Goal: Find specific page/section: Find specific page/section

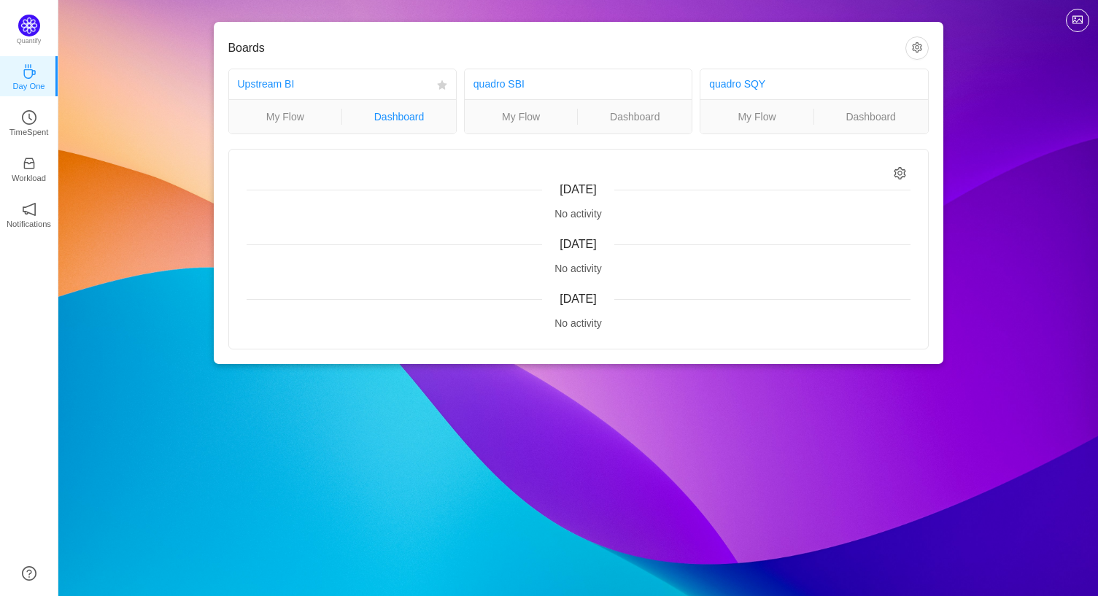
click at [387, 120] on link "Dashboard" at bounding box center [399, 117] width 114 height 16
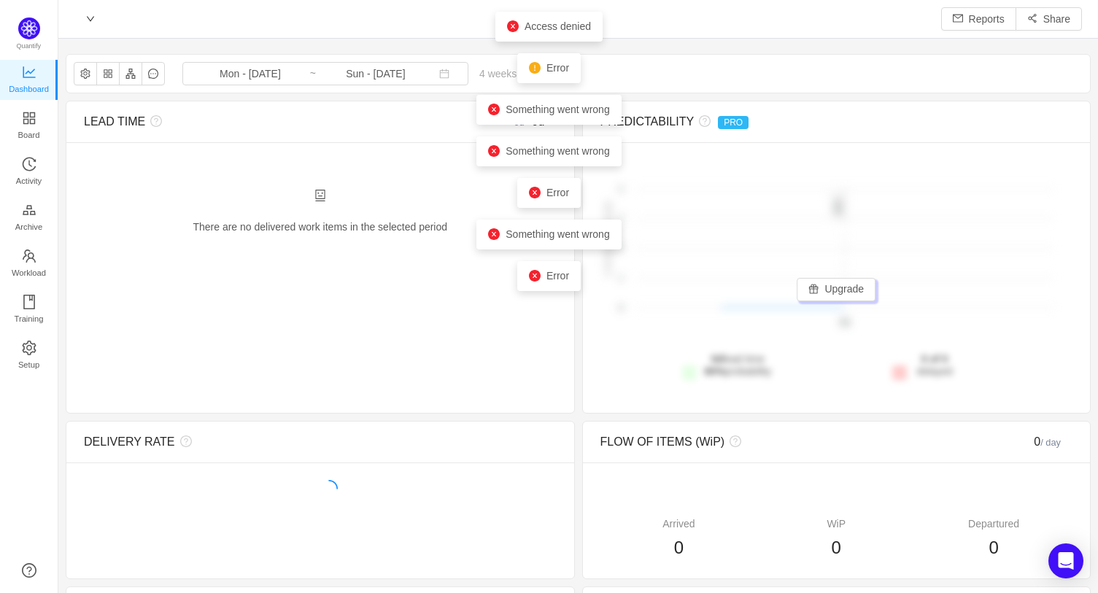
scroll to position [17, 17]
